Goal: Answer question/provide support: Share knowledge or assist other users

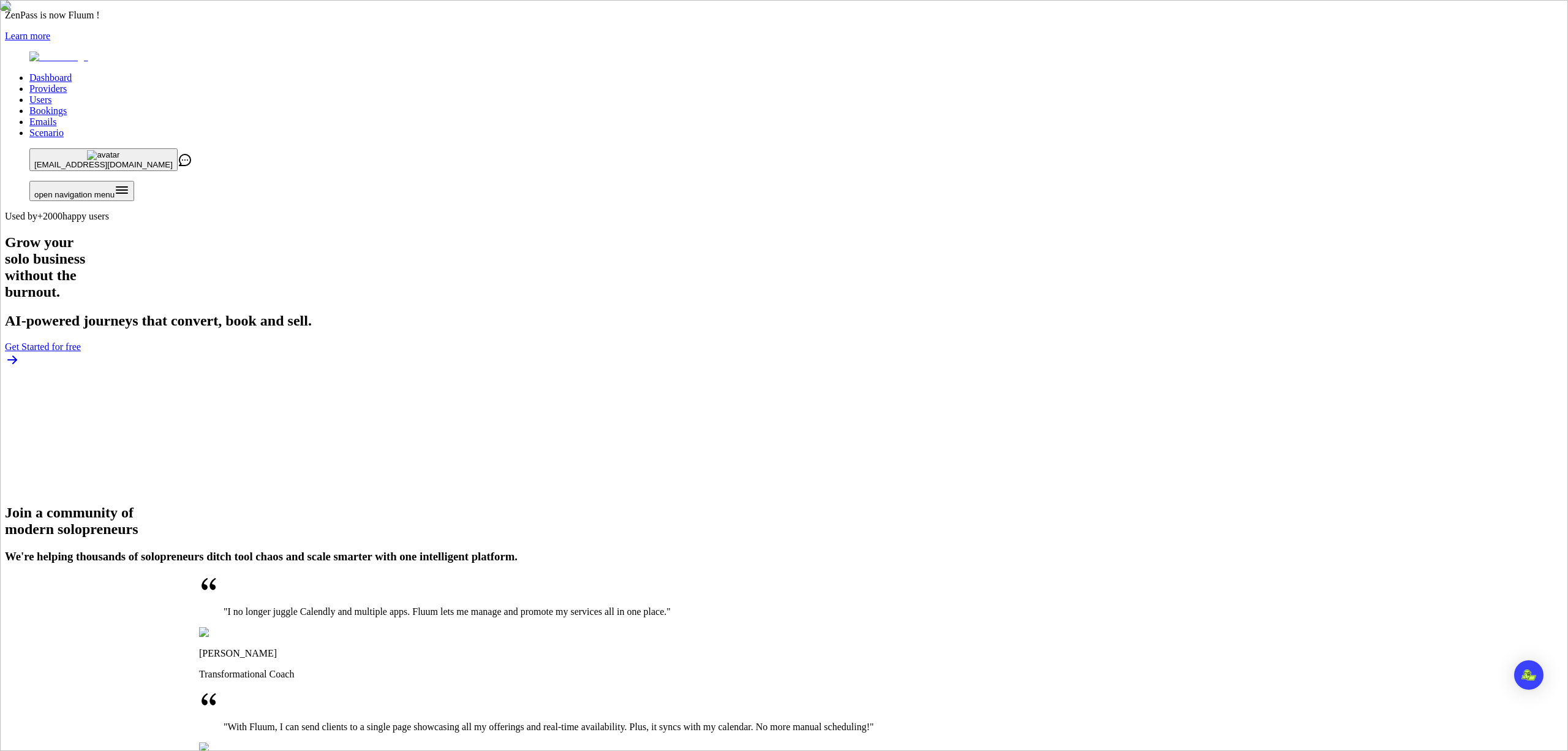
click at [67, 83] on link "Providers" at bounding box center [48, 88] width 38 height 10
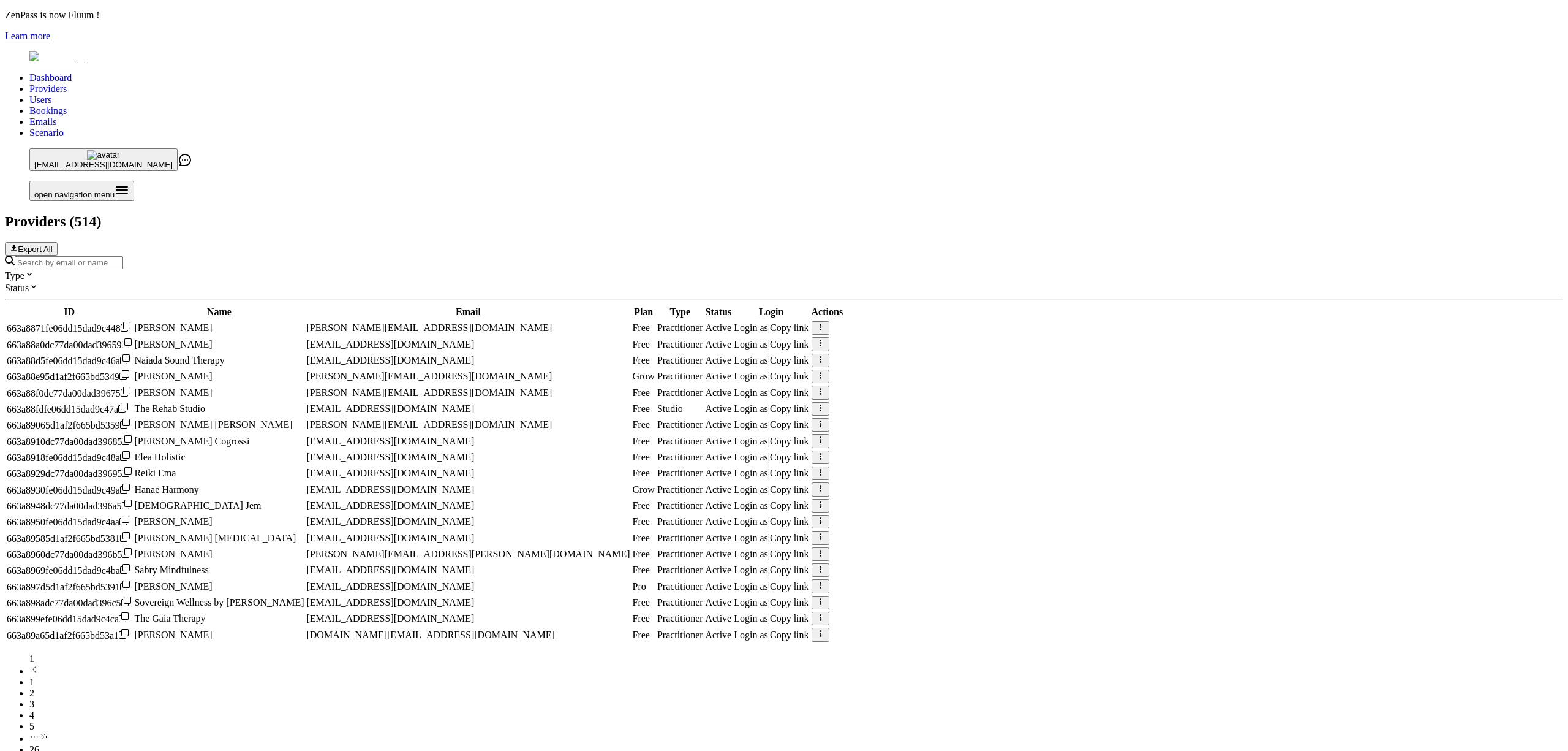
click at [123, 256] on input "Search by email or name" at bounding box center [69, 262] width 108 height 13
paste input "sub_1S34hBHPaGMkP9RV7KGMPdHX"
type input "sub_1S34hBHPaGMkP9RV7KGMPdHX"
click at [123, 256] on input "Search by email or name" at bounding box center [69, 262] width 108 height 13
paste input "[PERSON_NAME][EMAIL_ADDRESS][DOMAIN_NAME]"
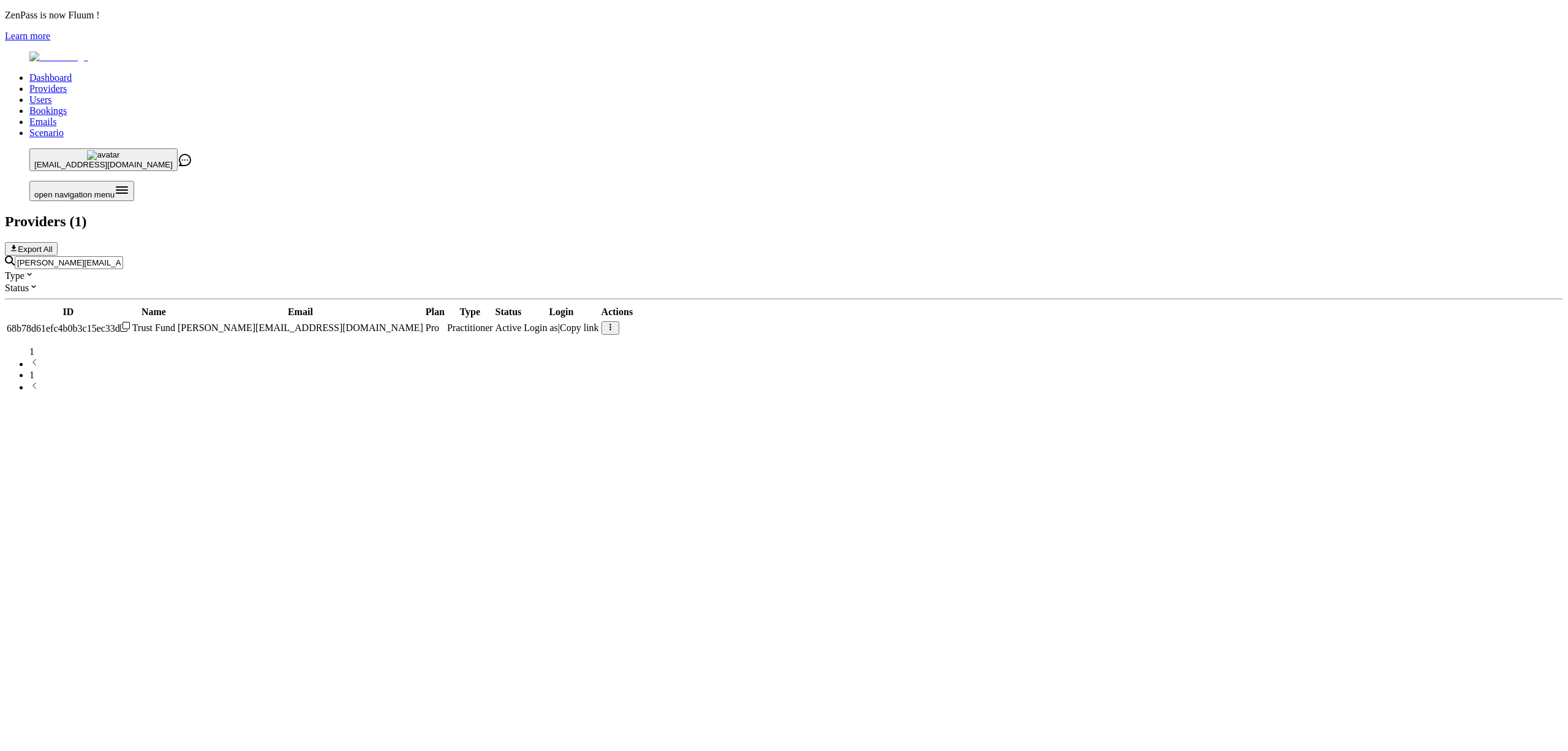
type input "[PERSON_NAME][EMAIL_ADDRESS][DOMAIN_NAME]"
click at [558, 322] on span "Login as" at bounding box center [541, 327] width 34 height 10
